Goal: Task Accomplishment & Management: Manage account settings

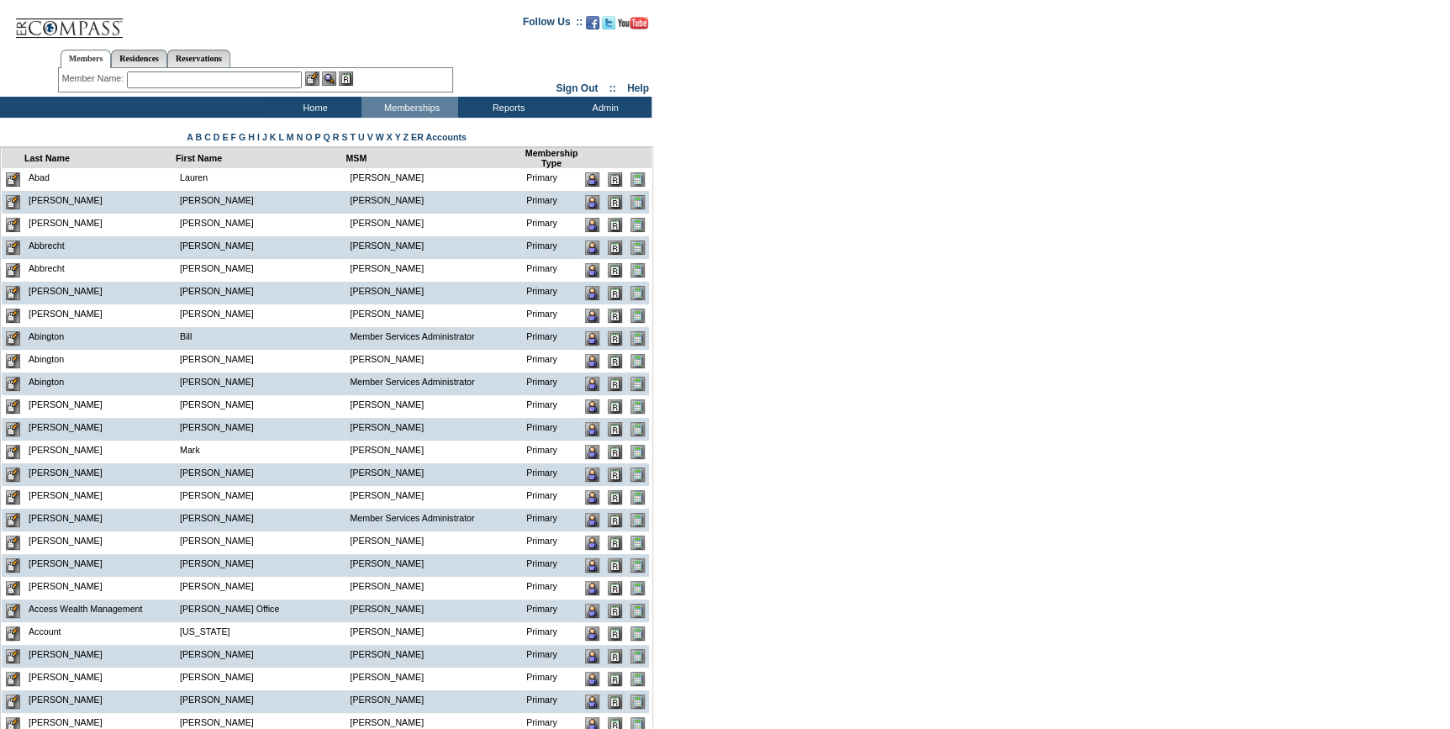
click at [139, 72] on input "text" at bounding box center [214, 79] width 175 height 17
paste input "[PERSON_NAME][EMAIL_ADDRESS][DOMAIN_NAME]"
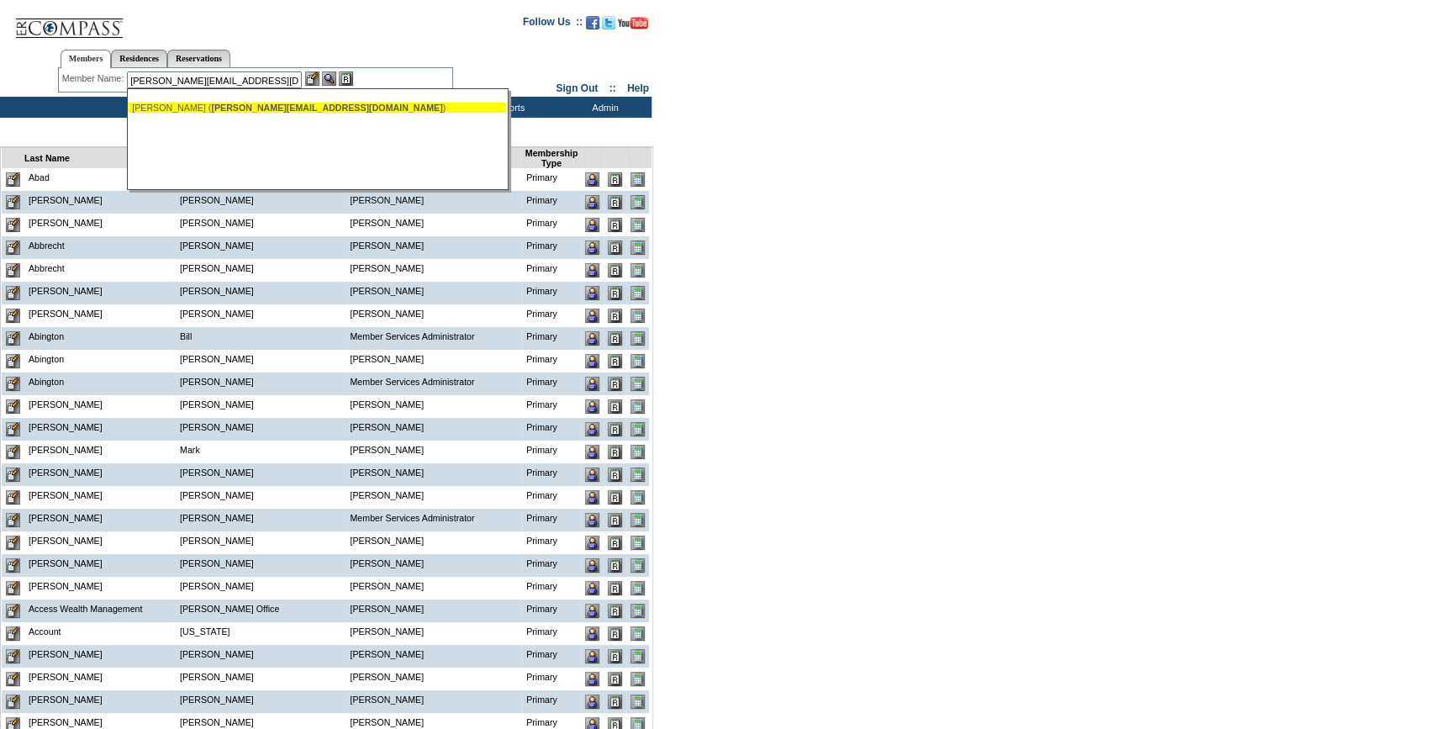
click at [211, 109] on span "[PERSON_NAME][EMAIL_ADDRESS][DOMAIN_NAME]" at bounding box center [326, 108] width 231 height 10
type input "[PERSON_NAME] ([PERSON_NAME][EMAIL_ADDRESS][DOMAIN_NAME])"
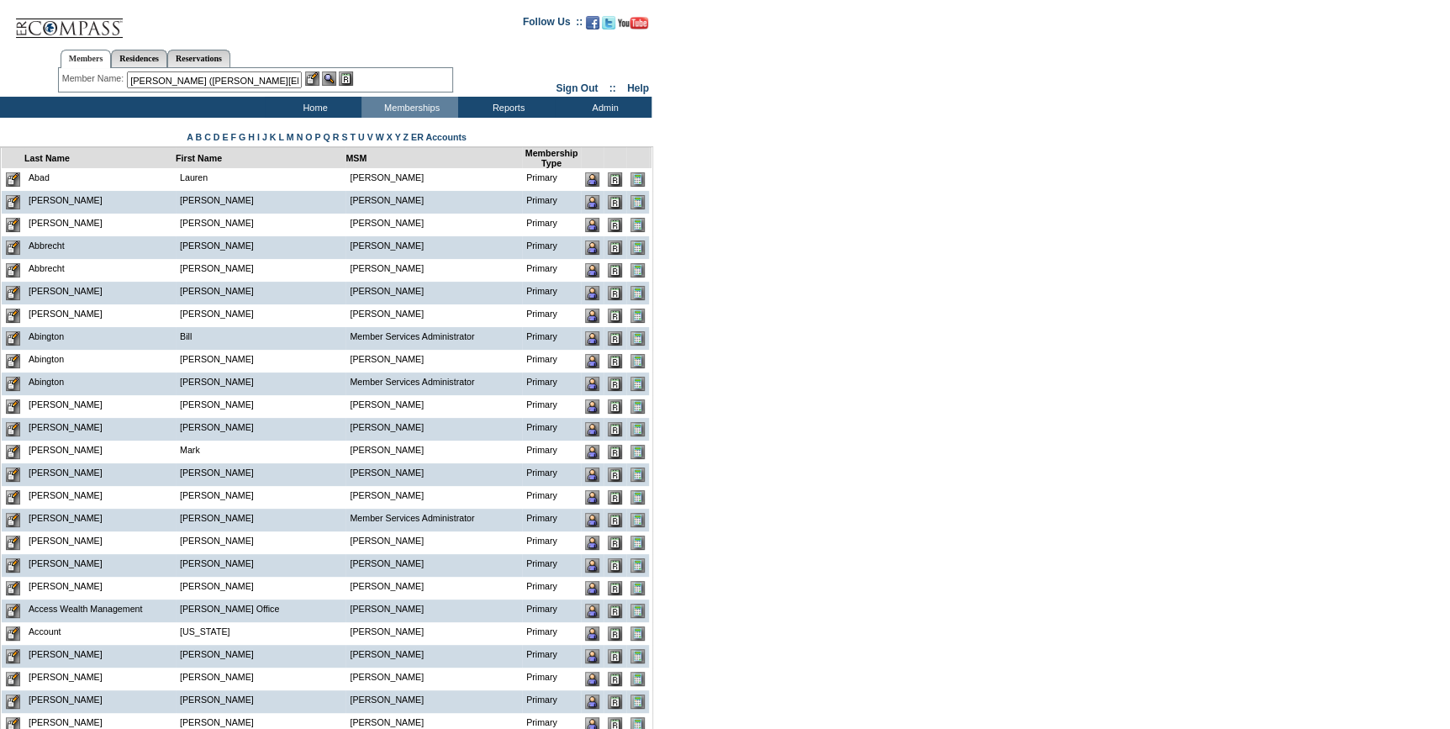
click at [309, 77] on img at bounding box center [312, 78] width 14 height 14
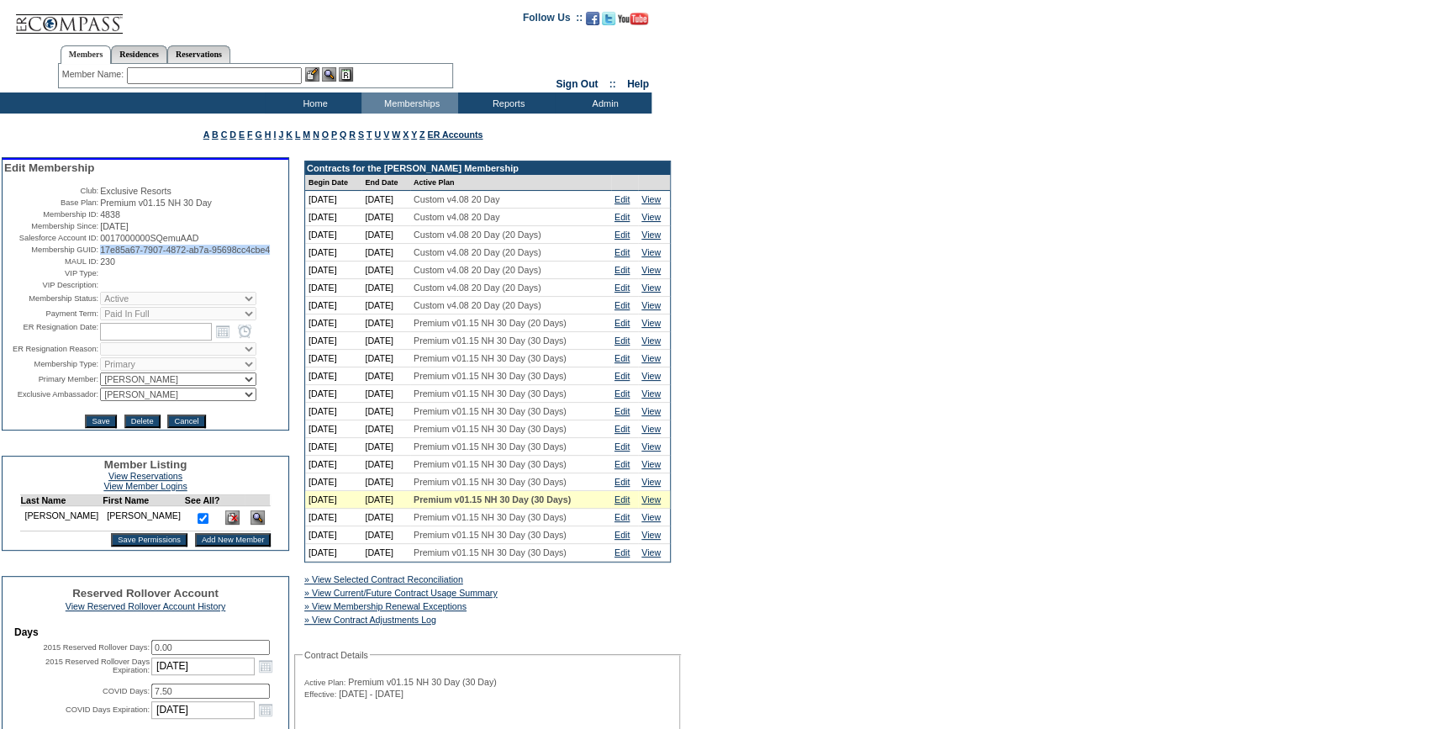
drag, startPoint x: 164, startPoint y: 266, endPoint x: 98, endPoint y: 253, distance: 67.6
click at [100, 253] on td "17e85a67-7907-4872-ab7a-95698cc4cbe4" at bounding box center [193, 250] width 187 height 10
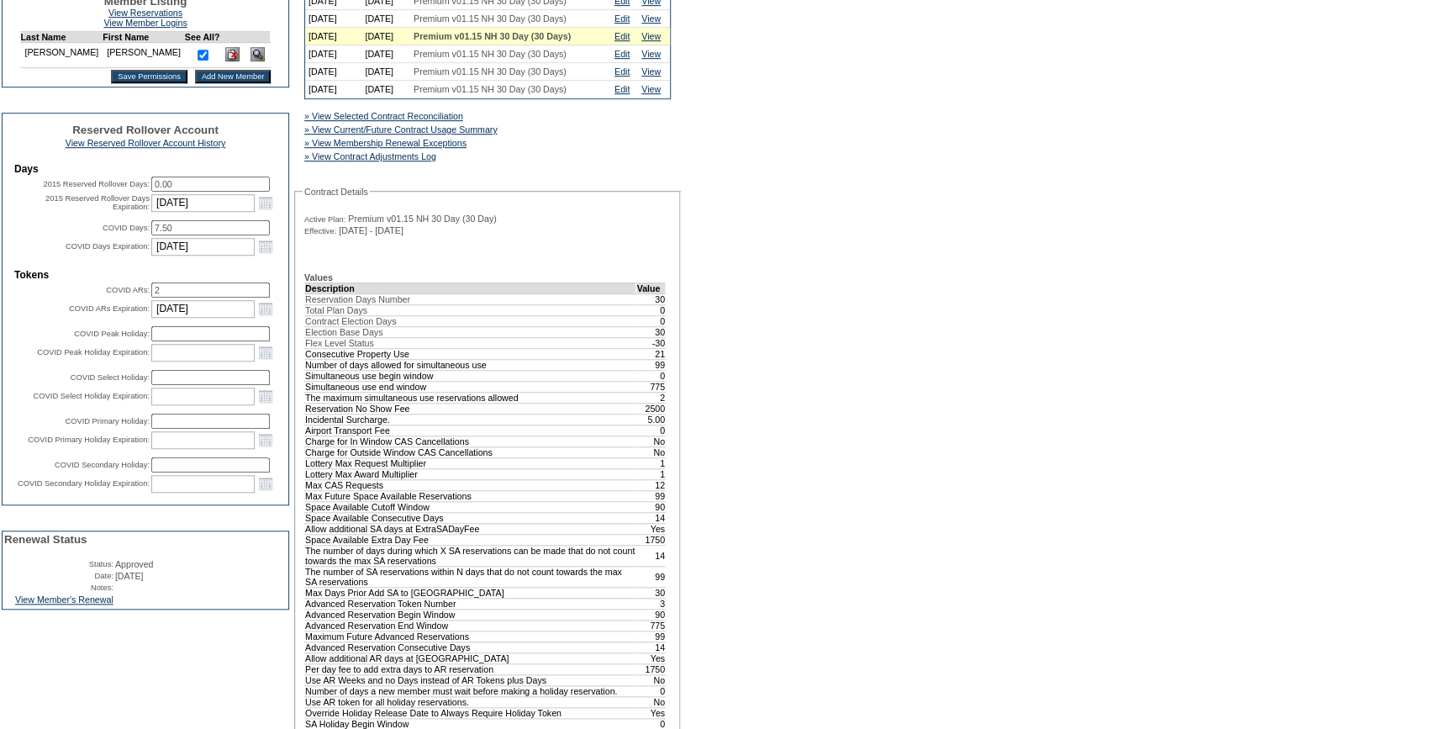
scroll to position [535, 0]
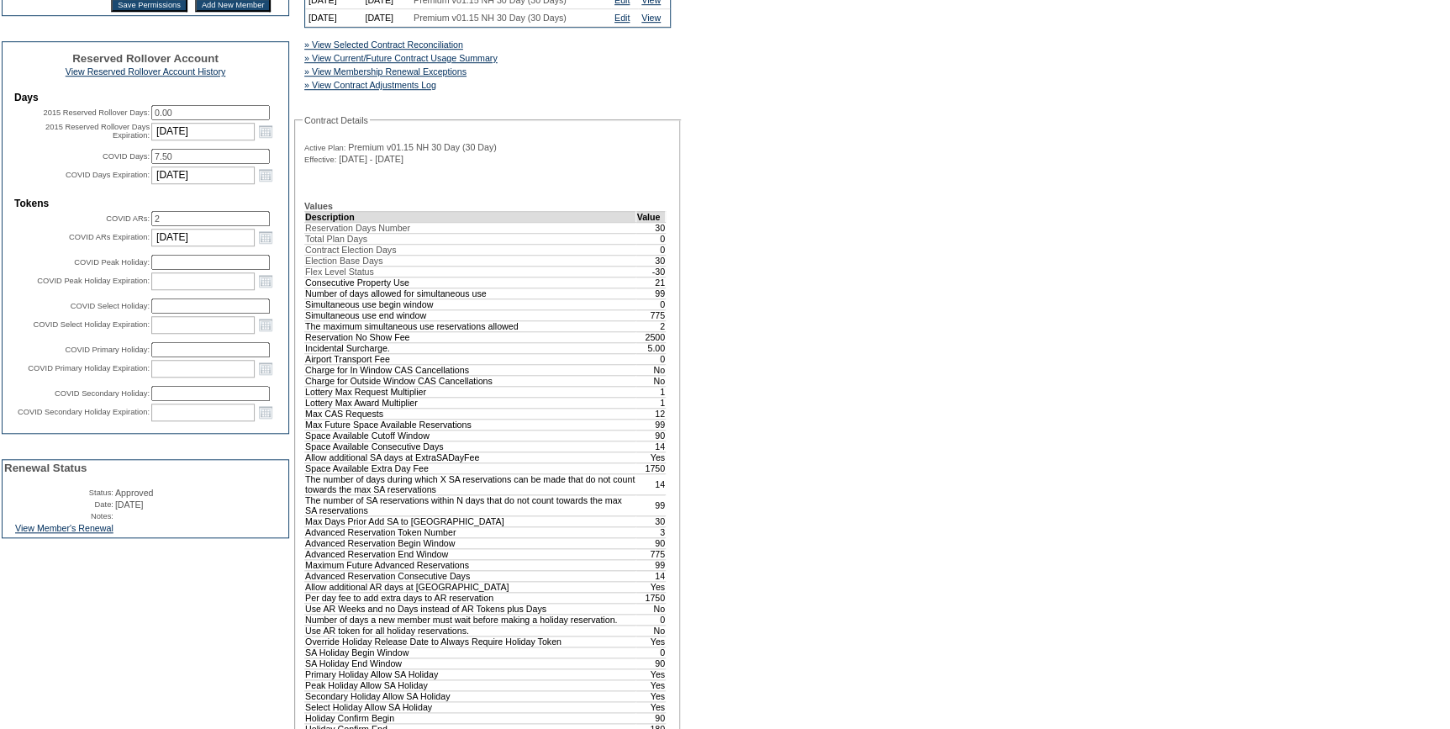
drag, startPoint x: 89, startPoint y: 575, endPoint x: 226, endPoint y: 572, distance: 137.1
click at [89, 533] on link "View Member's Renewal" at bounding box center [64, 528] width 98 height 10
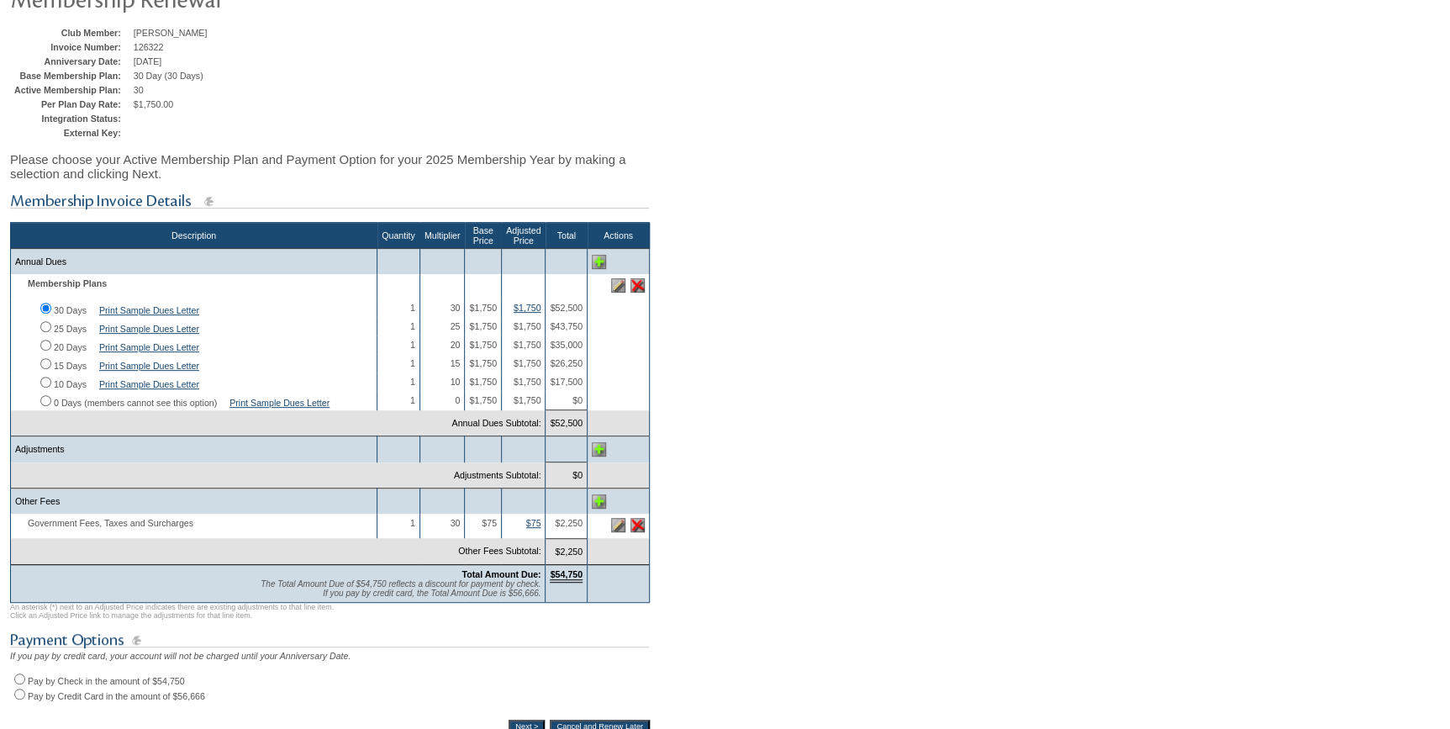
scroll to position [305, 0]
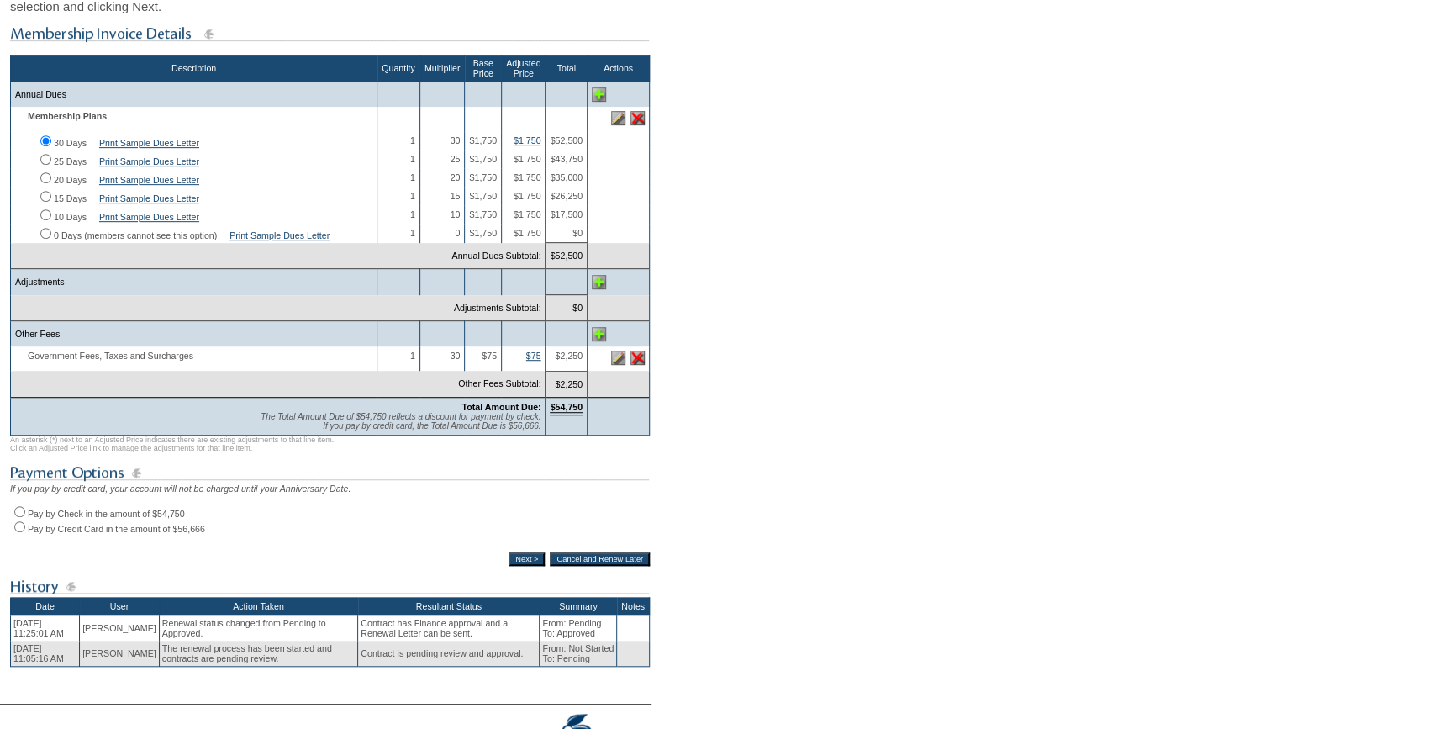
click at [17, 517] on input "Pay by Check in the amount of $54,750" at bounding box center [19, 511] width 11 height 11
radio input "true"
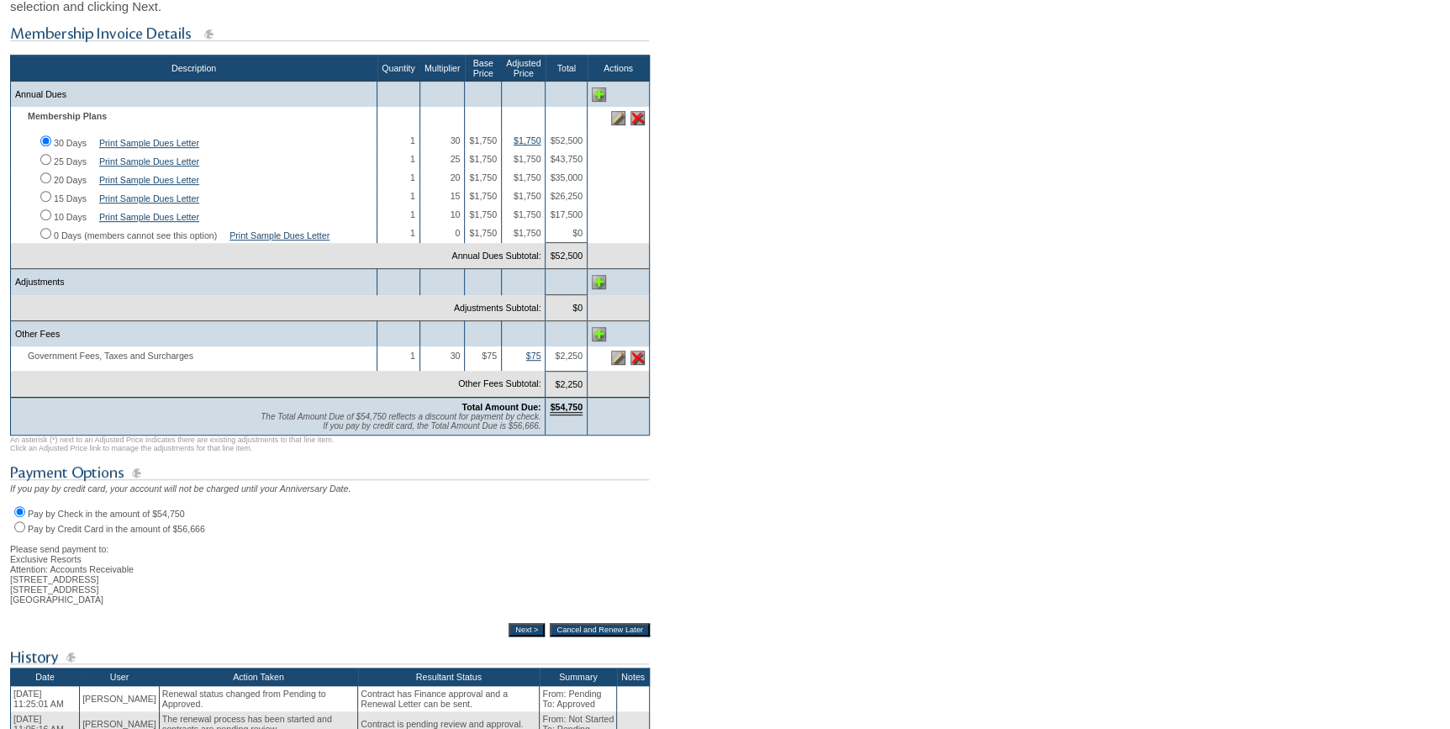
click at [509, 636] on input "Next >" at bounding box center [527, 629] width 36 height 13
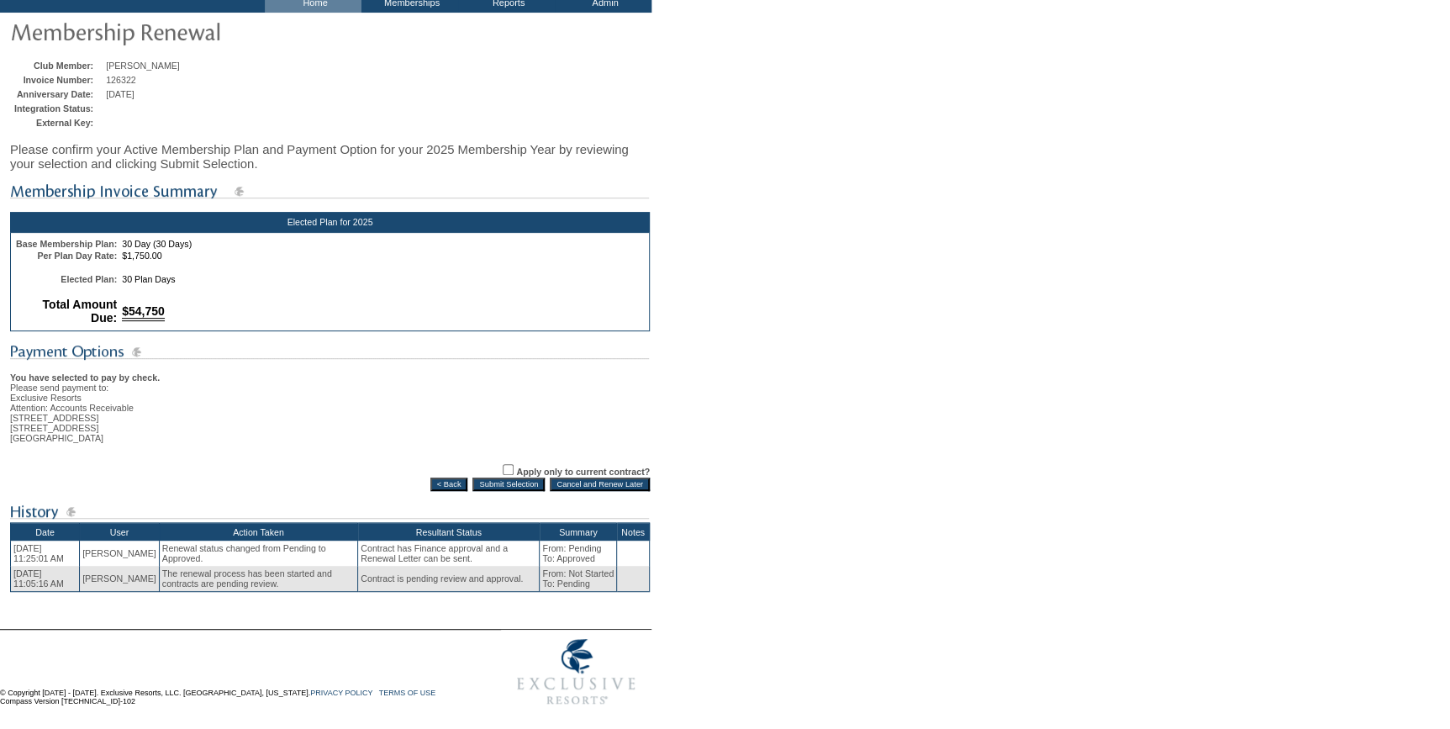
scroll to position [120, 0]
click at [516, 471] on label "Apply only to current contract?" at bounding box center [583, 472] width 134 height 10
click at [503, 471] on input "Apply only to current contract?" at bounding box center [508, 469] width 11 height 11
click at [503, 465] on input "Apply only to current contract?" at bounding box center [508, 469] width 11 height 11
checkbox input "false"
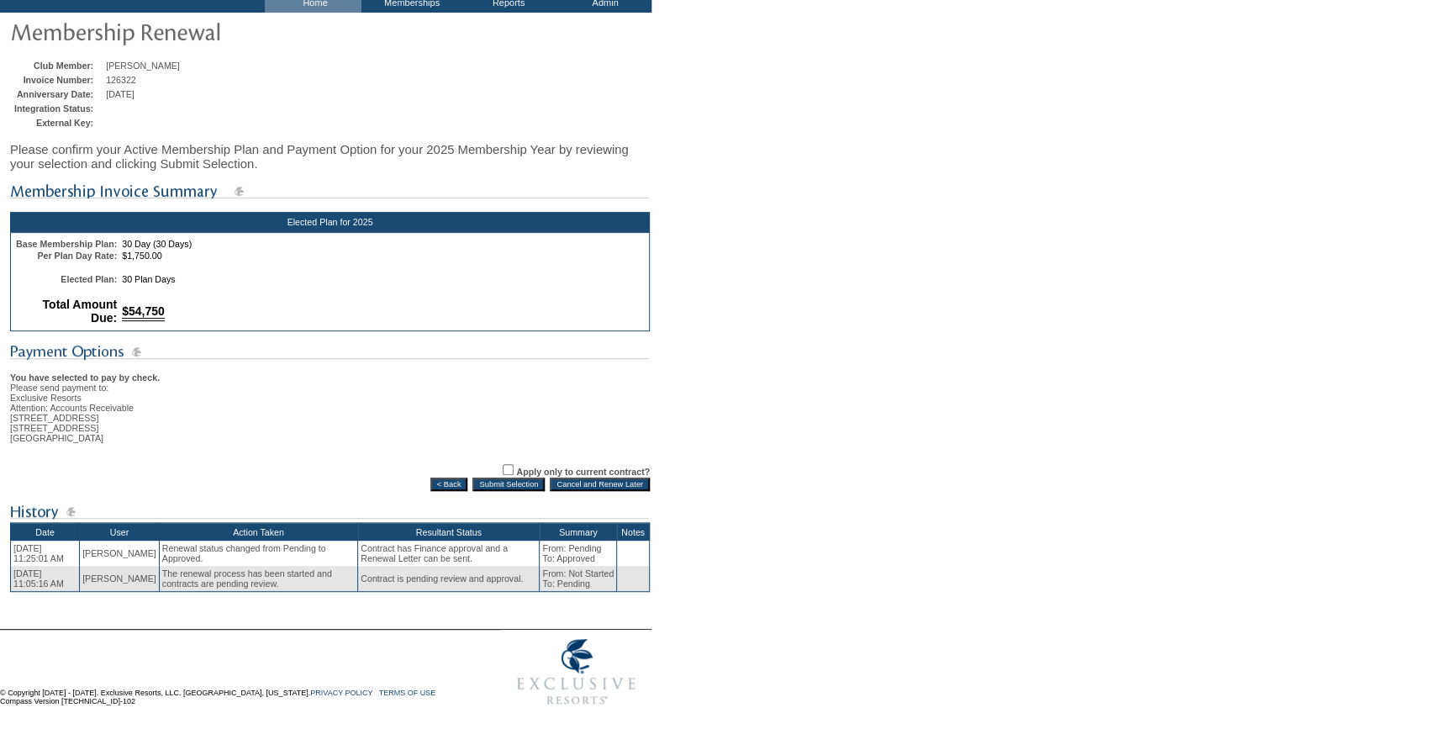
click at [493, 480] on input "Submit Selection" at bounding box center [508, 483] width 72 height 13
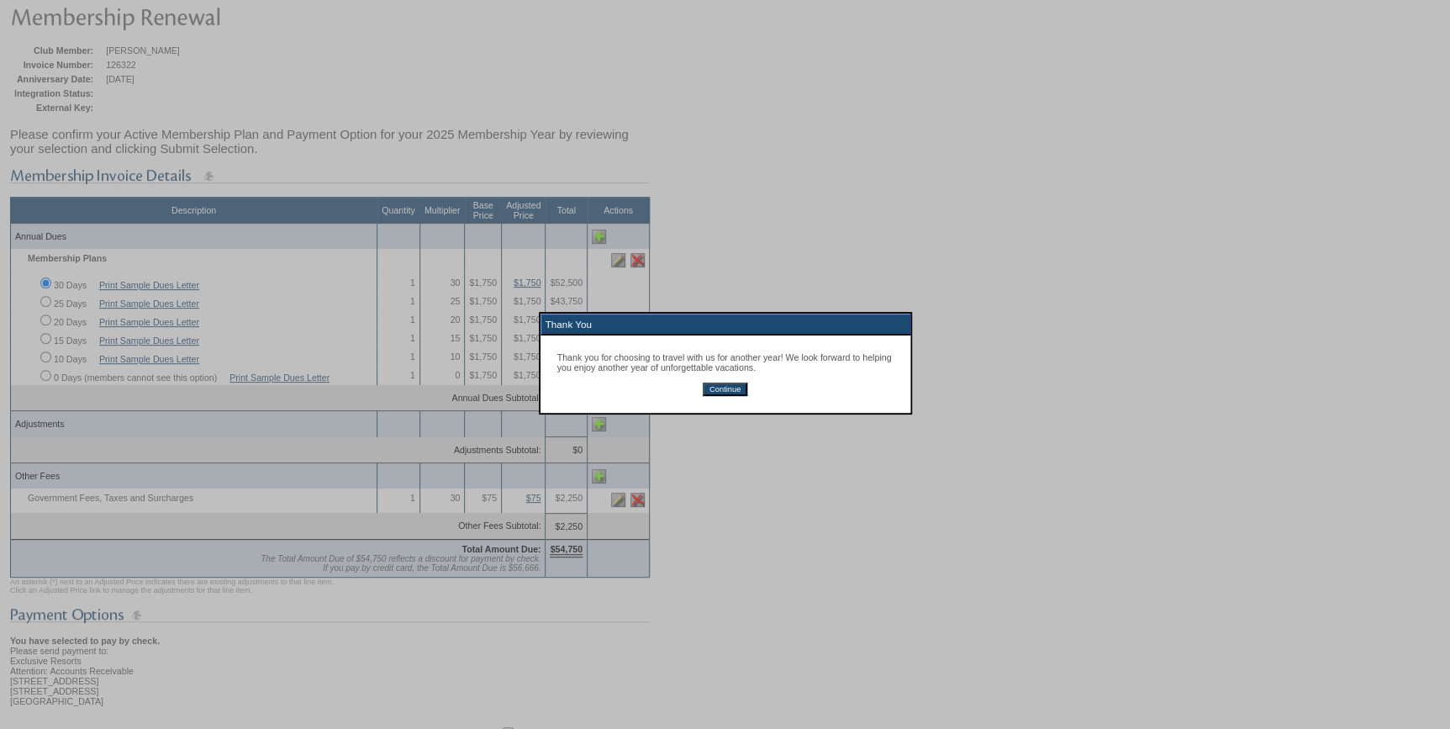
click at [730, 389] on input "Continue" at bounding box center [725, 388] width 45 height 13
